Goal: Find specific page/section: Find specific page/section

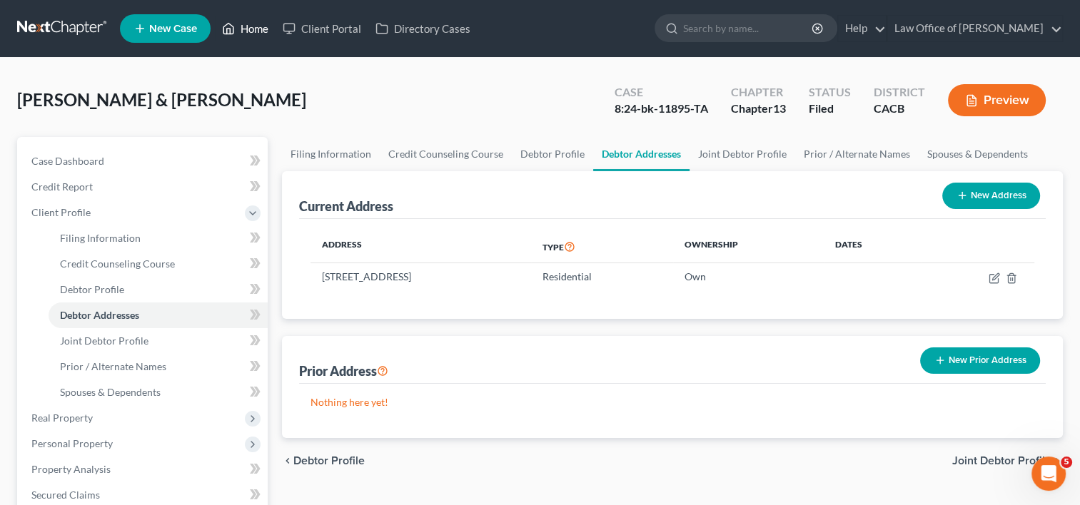
drag, startPoint x: 0, startPoint y: 0, endPoint x: 248, endPoint y: 26, distance: 249.7
click at [248, 26] on link "Home" at bounding box center [245, 29] width 61 height 26
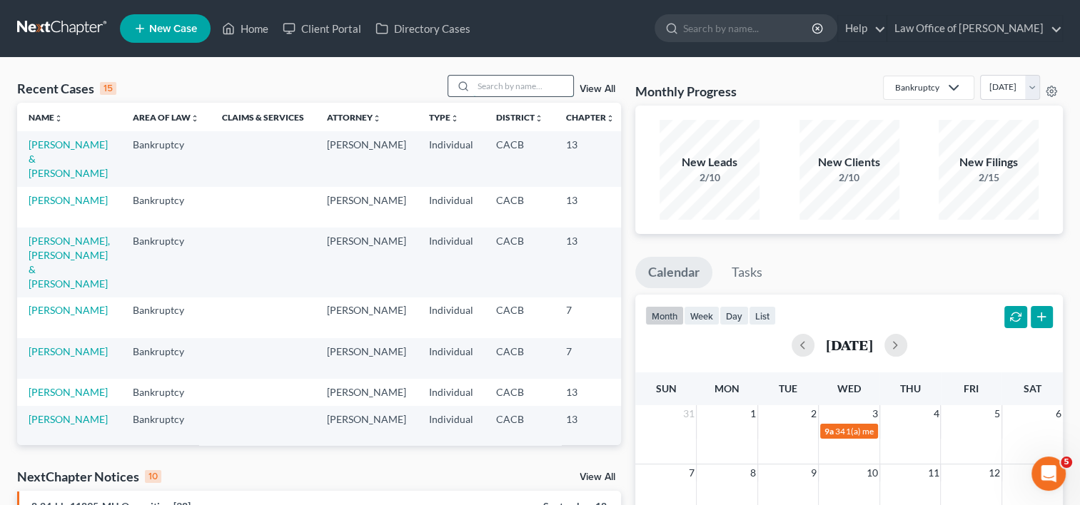
click at [488, 84] on input "search" at bounding box center [523, 86] width 100 height 21
click at [470, 56] on nav "Home New Case Client Portal Directory Cases Law Office of [PERSON_NAME] [EMAIL_…" at bounding box center [540, 28] width 1080 height 57
click at [488, 84] on input "search" at bounding box center [523, 86] width 100 height 21
click at [488, 84] on input "J" at bounding box center [523, 86] width 100 height 21
type input "[PERSON_NAME]"
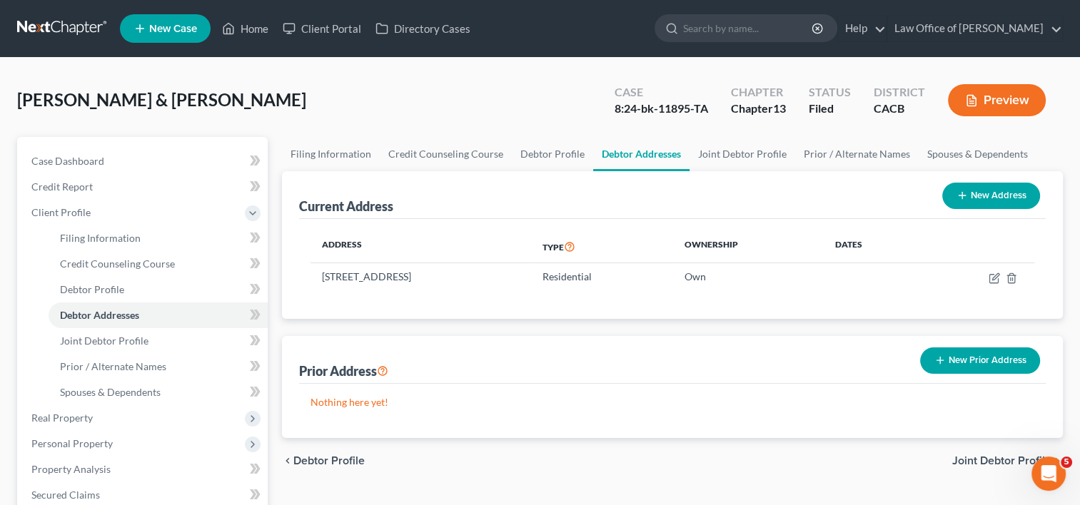
click at [874, 186] on div "Current Address New Address" at bounding box center [672, 195] width 747 height 48
